Goal: Information Seeking & Learning: Learn about a topic

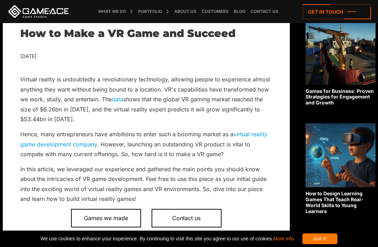
scroll to position [140, 0]
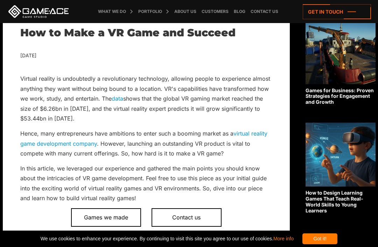
click at [337, 245] on div "Got it!" at bounding box center [319, 239] width 35 height 11
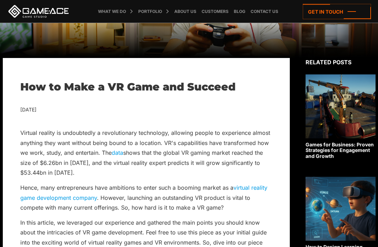
scroll to position [0, 0]
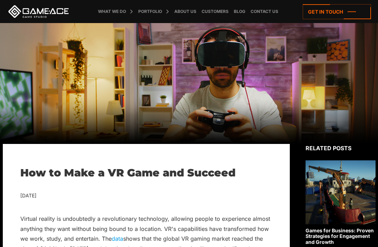
click at [29, 6] on link at bounding box center [38, 11] width 63 height 13
click at [30, 8] on link at bounding box center [38, 11] width 63 height 13
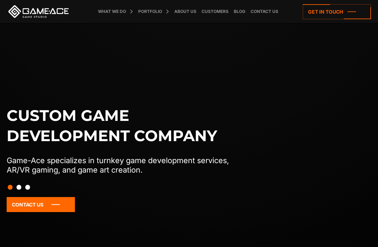
click at [0, 0] on div "Game development Game development Full-Cycle Game Development Game Co-Developme…" at bounding box center [0, 0] width 0 height 0
click at [117, 14] on link "What we do" at bounding box center [111, 11] width 31 height 23
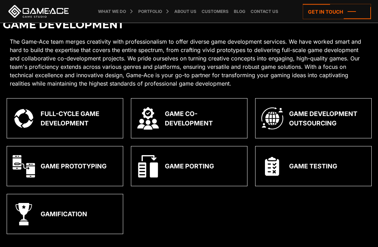
scroll to position [153, 0]
click at [324, 112] on div "Game Development Outsourcing" at bounding box center [327, 118] width 77 height 19
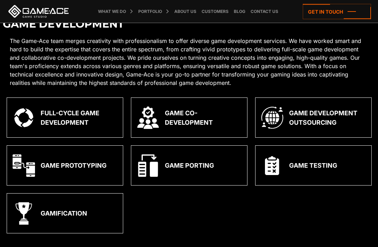
click at [324, 112] on div "Game Development Outsourcing" at bounding box center [327, 118] width 77 height 19
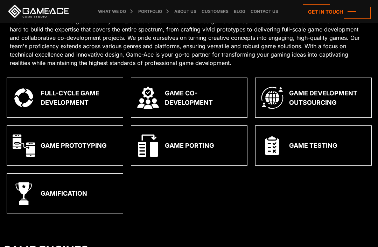
scroll to position [177, 0]
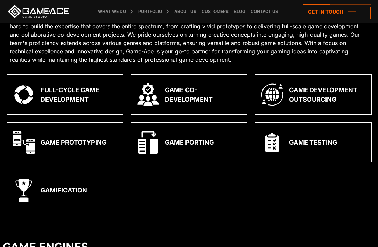
click at [219, 99] on div "Game Co-Development" at bounding box center [203, 94] width 77 height 19
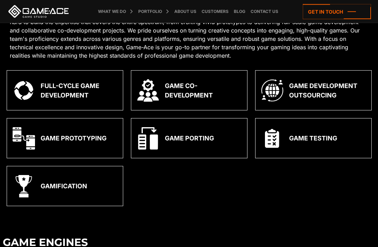
click at [311, 87] on div "Game Development Outsourcing" at bounding box center [327, 90] width 77 height 19
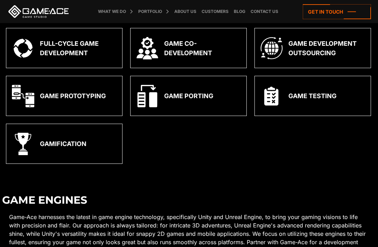
scroll to position [220, 1]
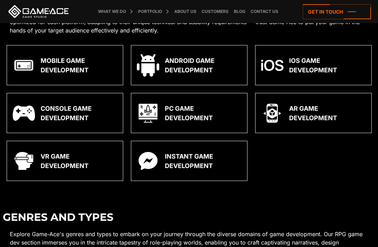
click at [61, 171] on div "VR Game Development" at bounding box center [65, 161] width 116 height 40
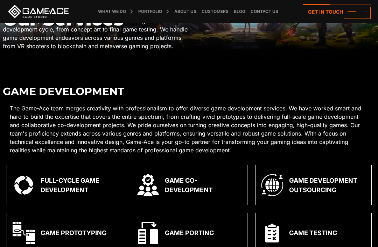
scroll to position [0, 0]
